Goal: Information Seeking & Learning: Learn about a topic

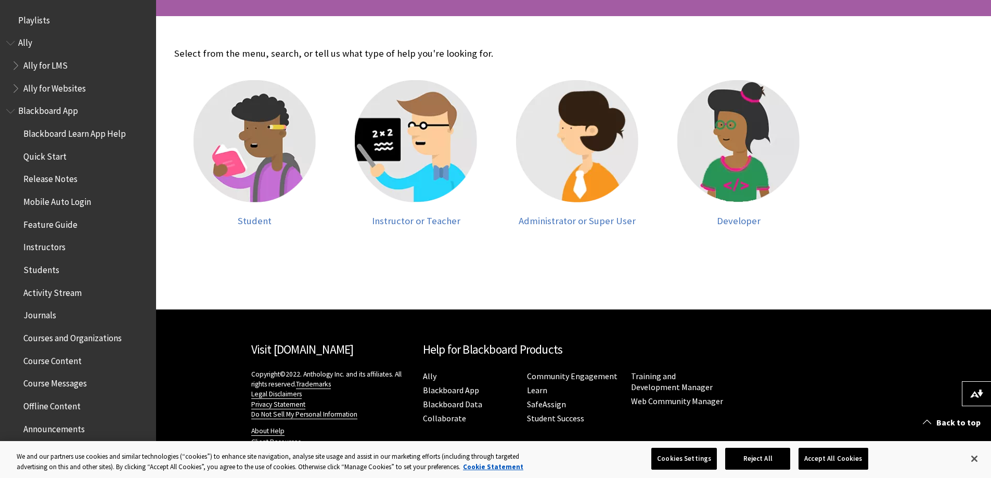
scroll to position [208, 0]
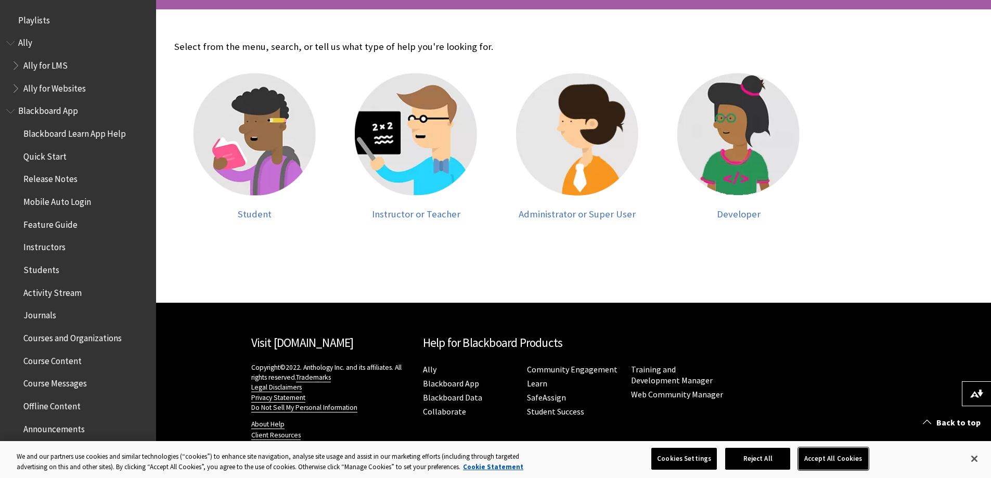
click at [827, 454] on button "Accept All Cookies" at bounding box center [833, 459] width 69 height 22
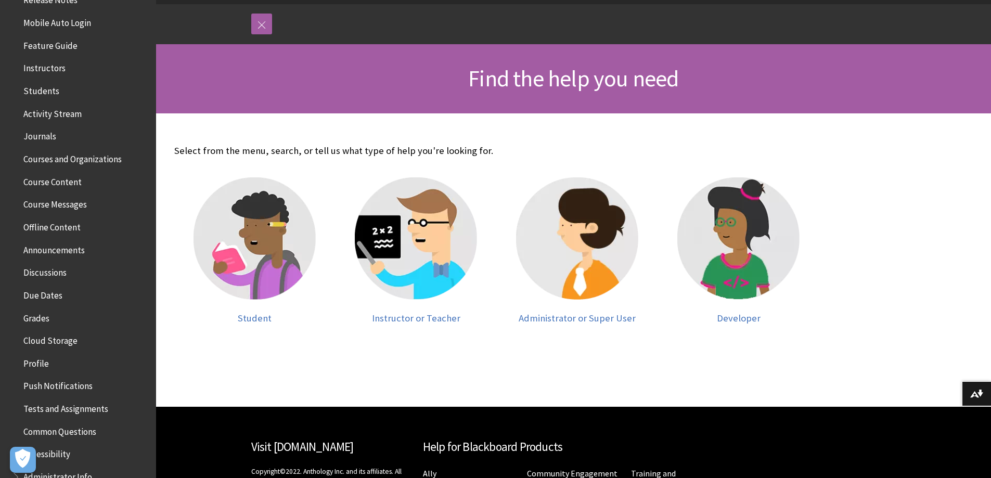
scroll to position [0, 0]
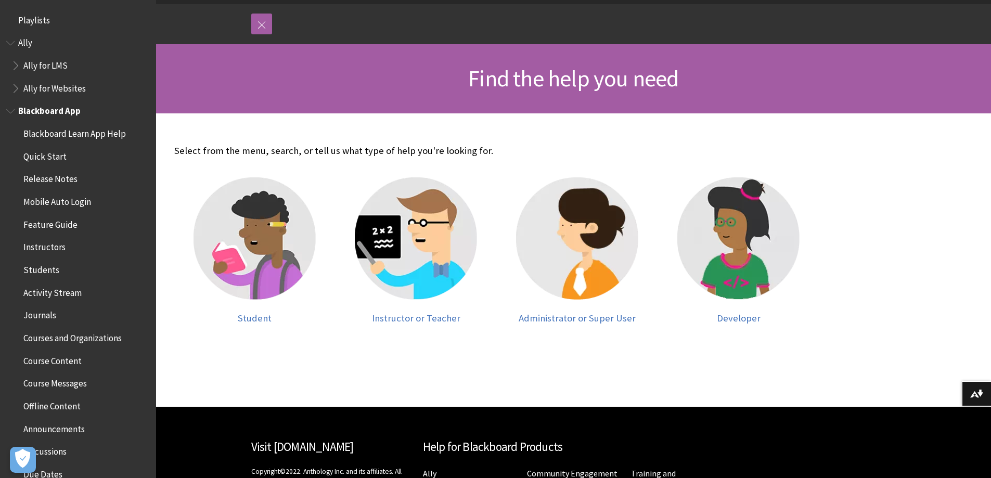
click at [68, 336] on span "Courses and Organizations" at bounding box center [72, 336] width 98 height 14
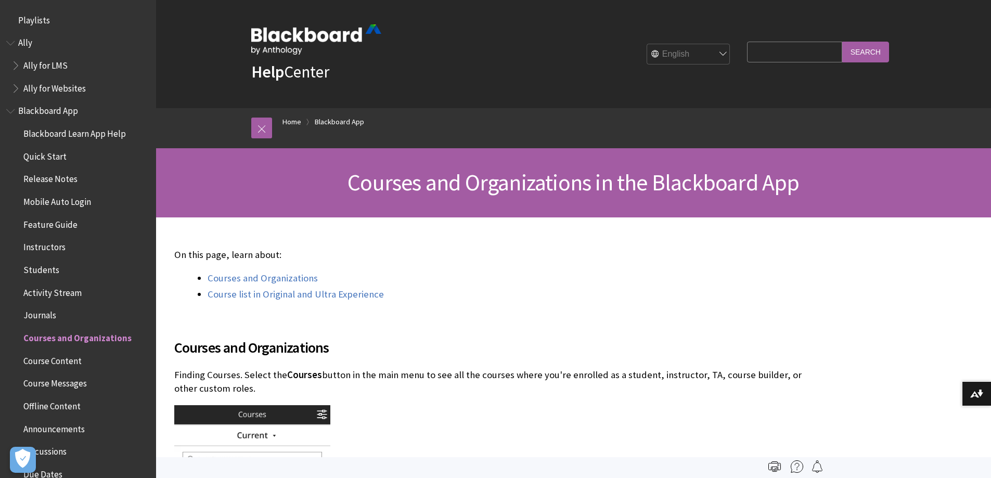
scroll to position [314, 0]
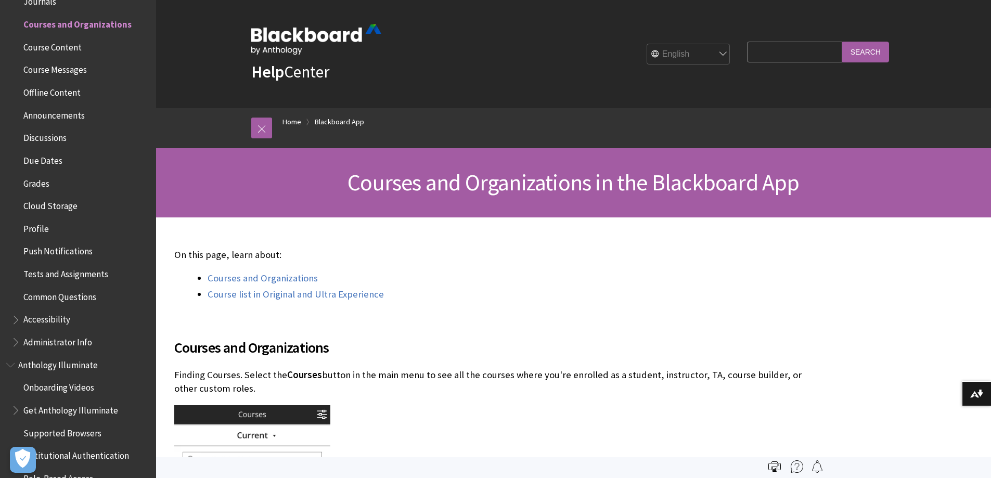
drag, startPoint x: 0, startPoint y: 0, endPoint x: 638, endPoint y: 315, distance: 711.9
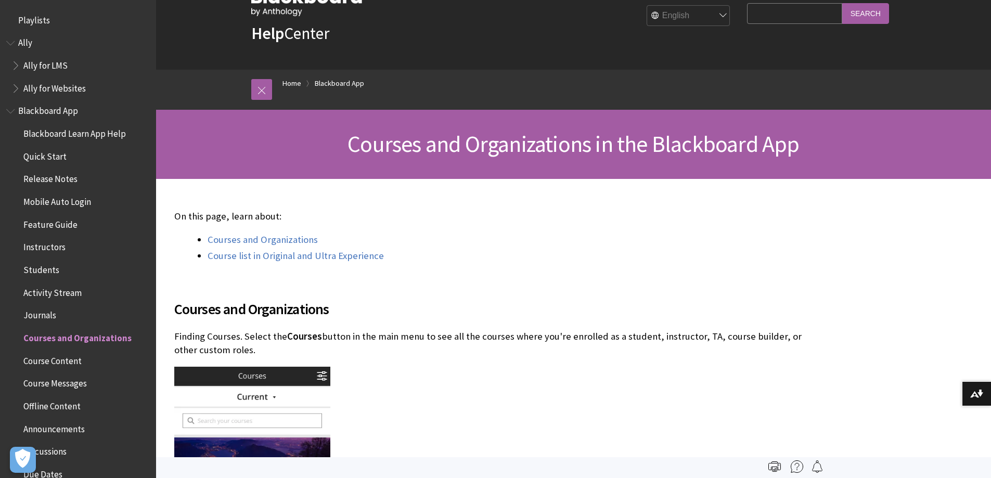
scroll to position [0, 0]
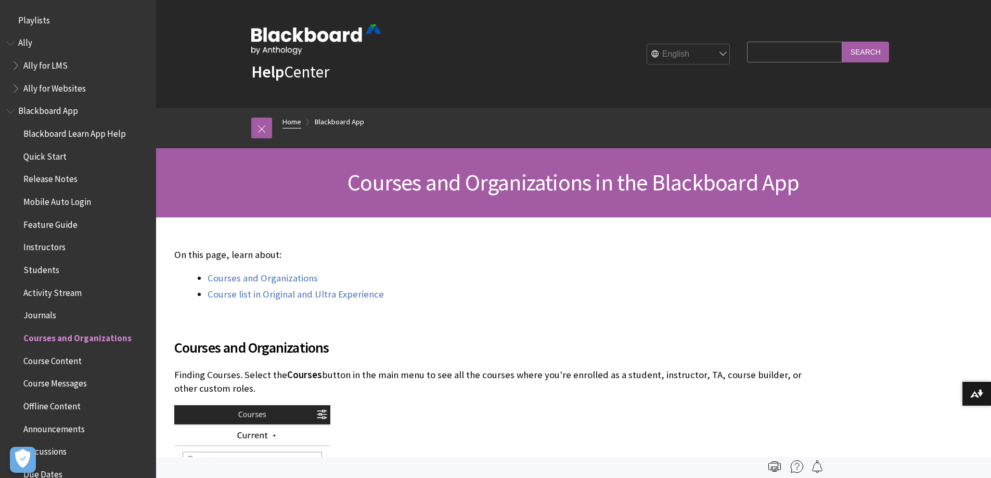
click at [295, 123] on link "Home" at bounding box center [292, 122] width 19 height 13
